Goal: Transaction & Acquisition: Download file/media

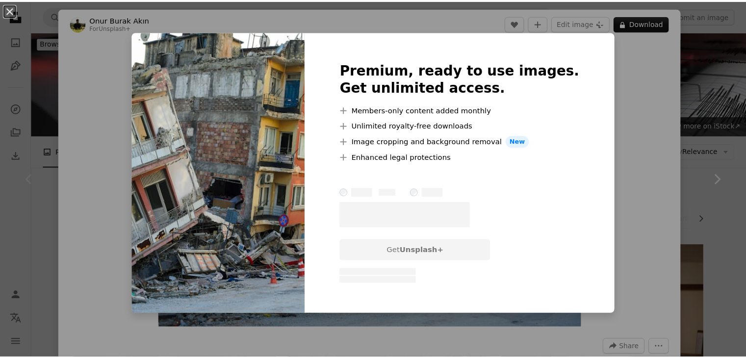
scroll to position [98, 0]
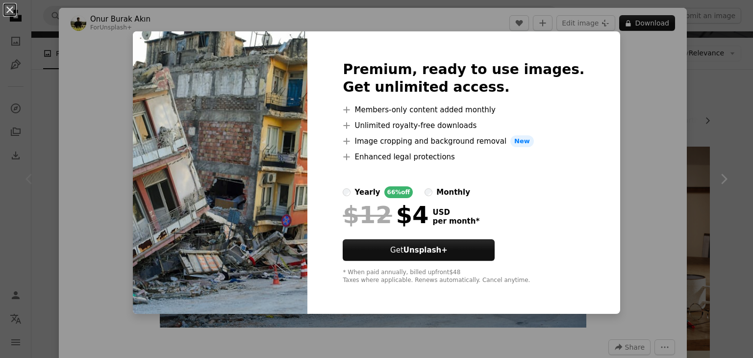
click at [654, 77] on div "An X shape Premium, ready to use images. Get unlimited access. A plus sign Memb…" at bounding box center [376, 179] width 753 height 358
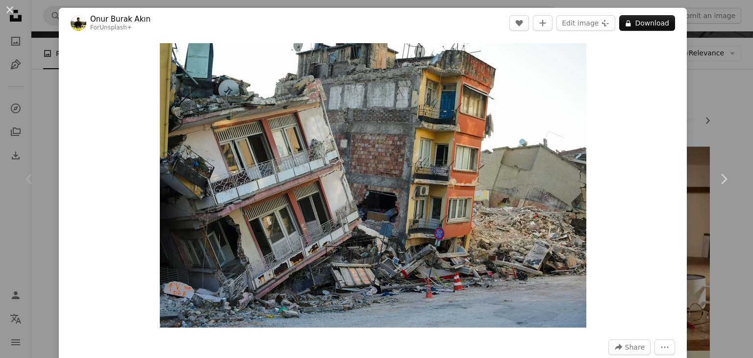
click at [35, 47] on div "An X shape Chevron left Chevron right Onur [PERSON_NAME] For Unsplash+ A heart …" at bounding box center [376, 179] width 753 height 358
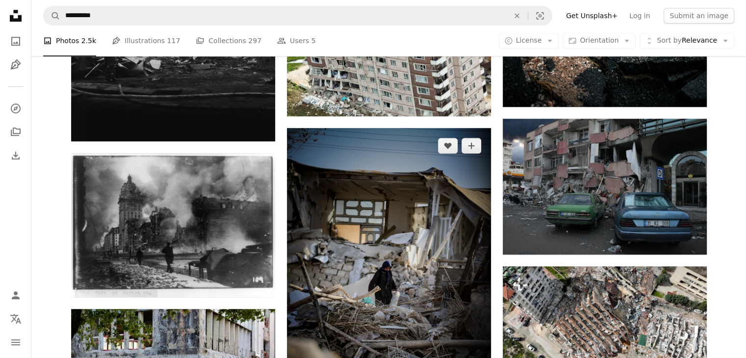
scroll to position [932, 0]
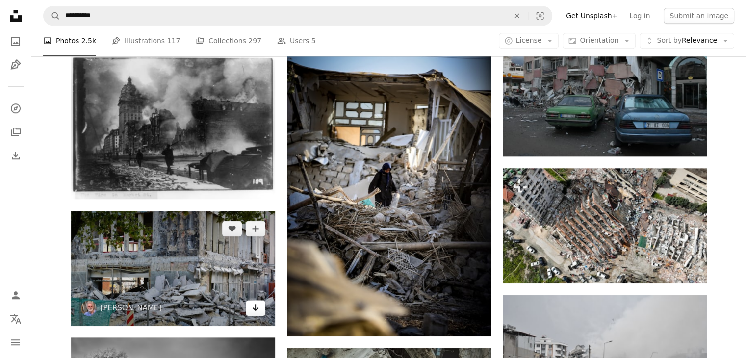
click at [256, 305] on icon "Arrow pointing down" at bounding box center [256, 308] width 8 height 12
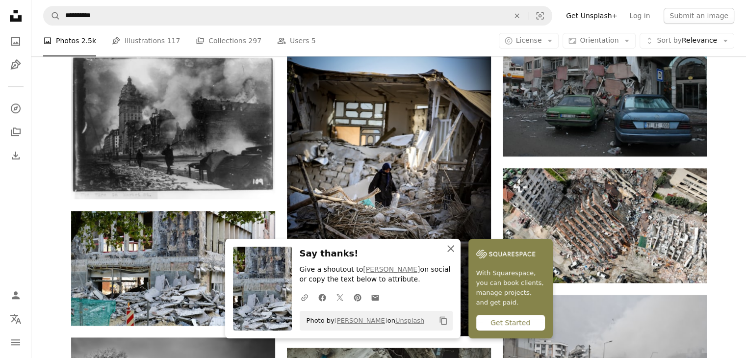
click at [447, 248] on icon "An X shape" at bounding box center [451, 249] width 12 height 12
